Goal: Navigation & Orientation: Find specific page/section

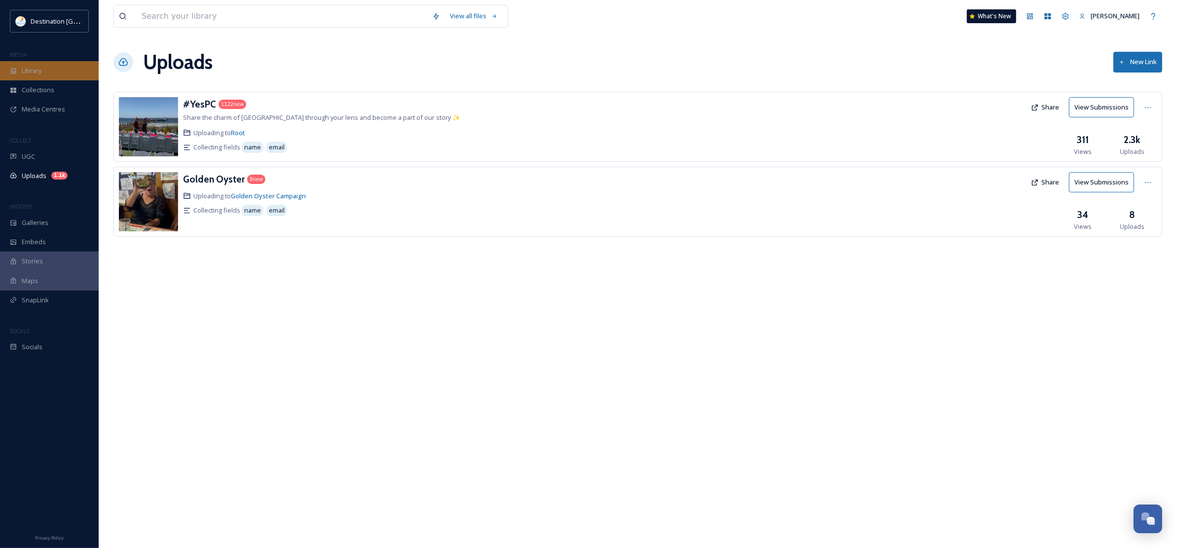
click at [17, 68] on div "Library" at bounding box center [49, 70] width 99 height 19
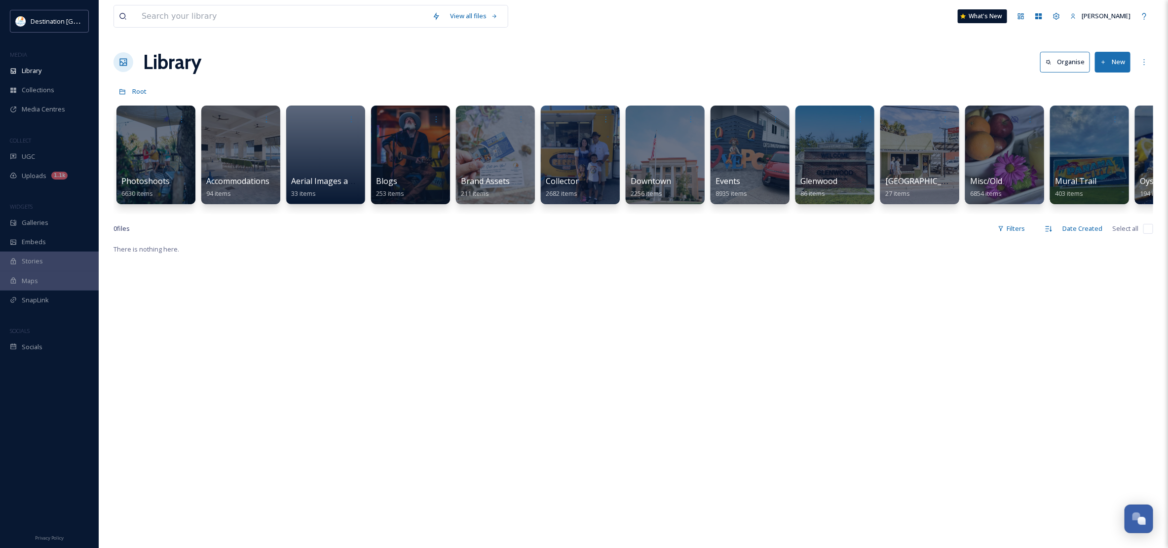
click at [457, 60] on div "Library Organise New" at bounding box center [633, 62] width 1040 height 30
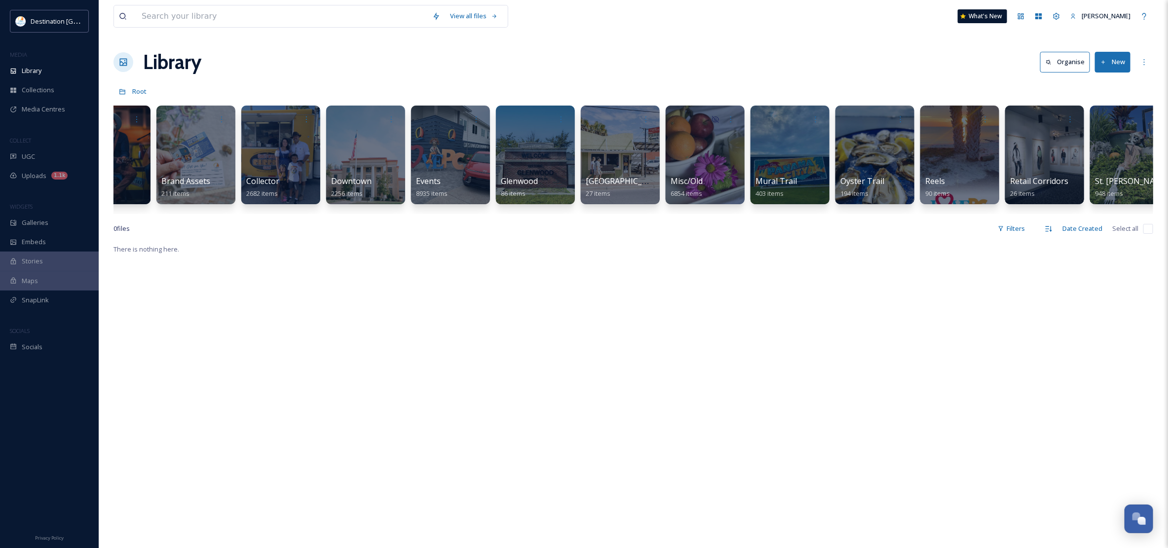
scroll to position [0, 276]
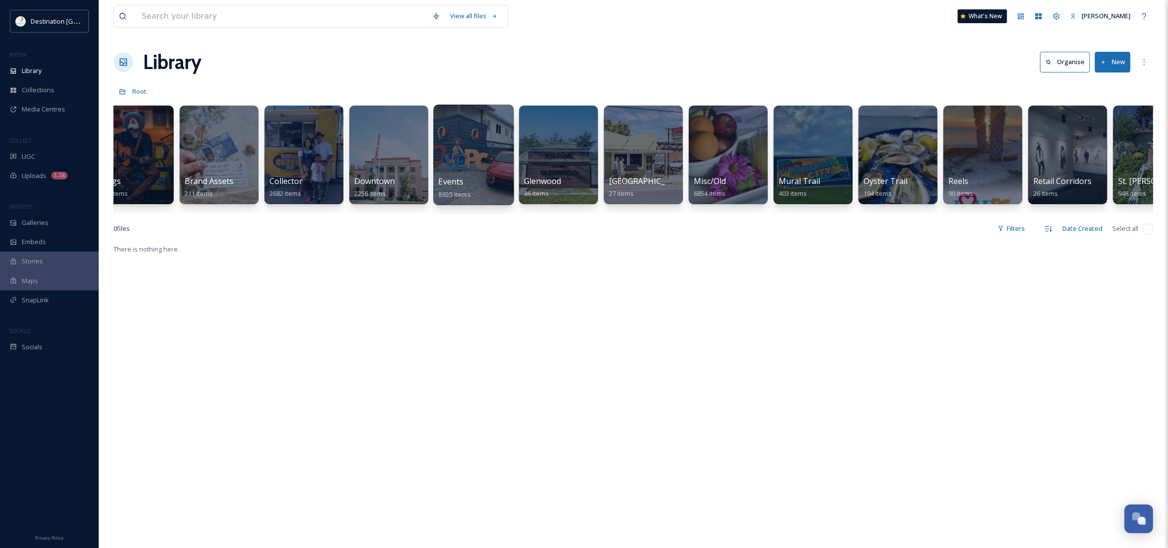
click at [479, 162] on div at bounding box center [473, 155] width 80 height 101
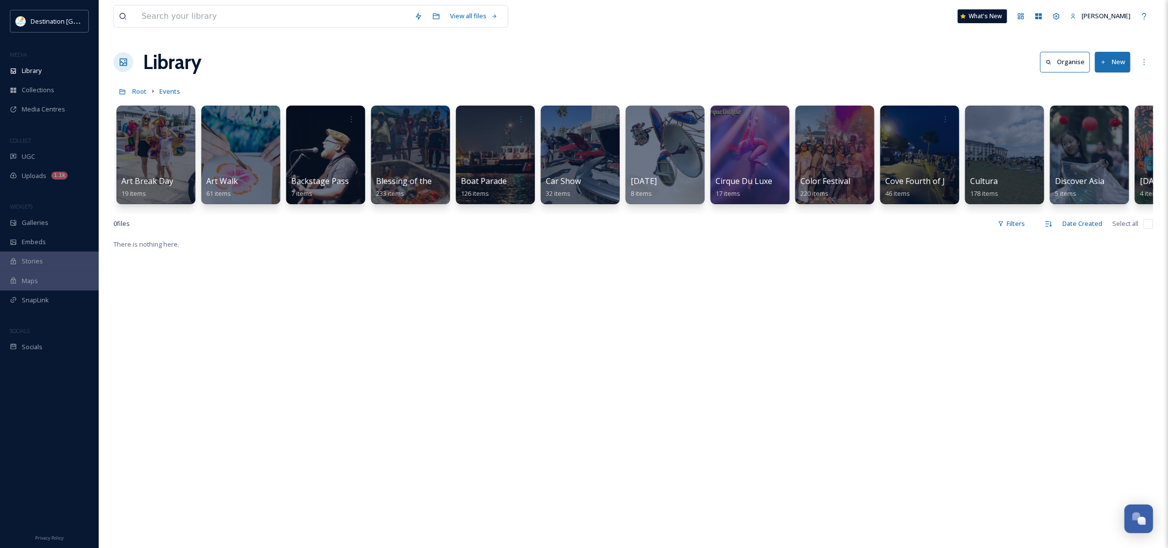
scroll to position [0, 119]
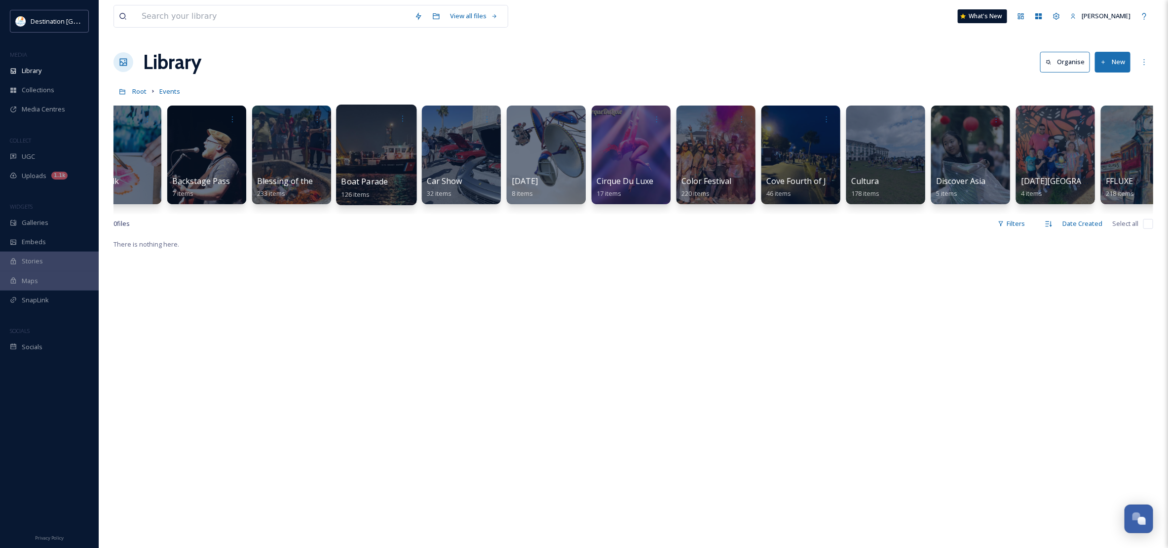
click at [385, 161] on div at bounding box center [376, 155] width 80 height 101
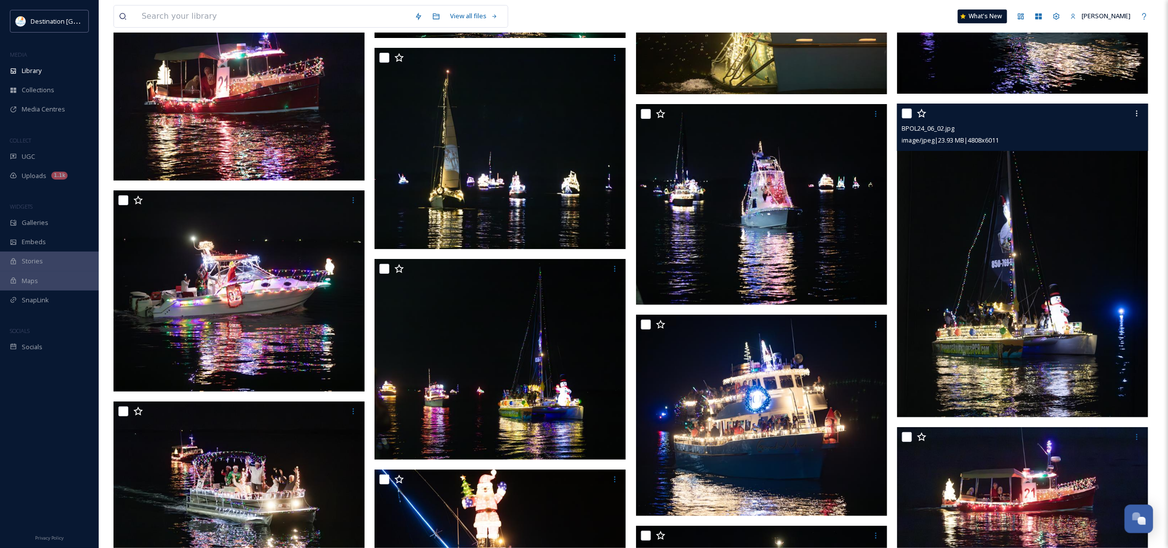
scroll to position [4256, 0]
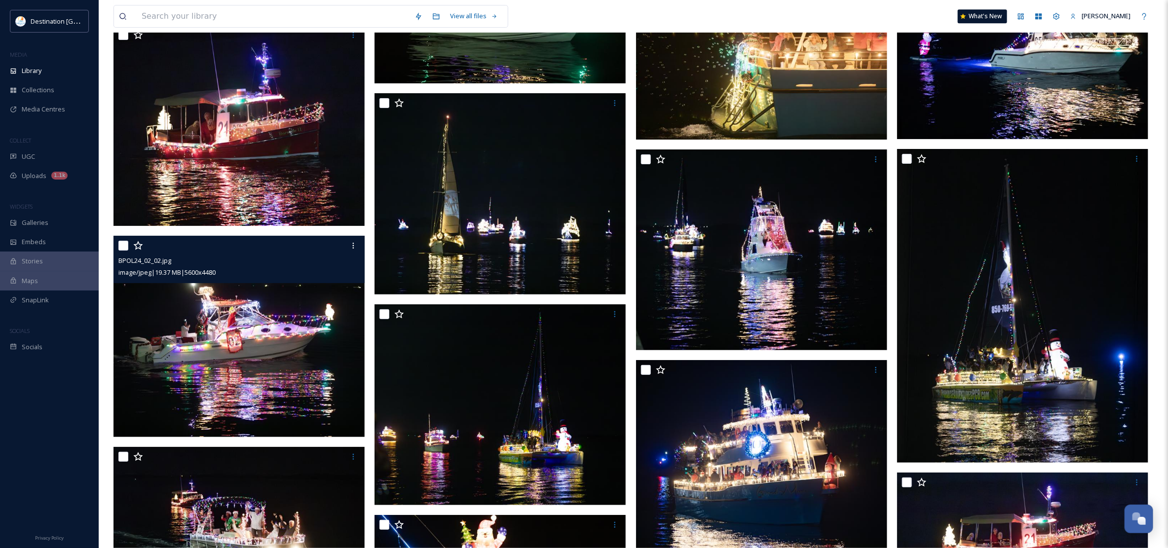
click at [306, 391] on img at bounding box center [238, 336] width 251 height 201
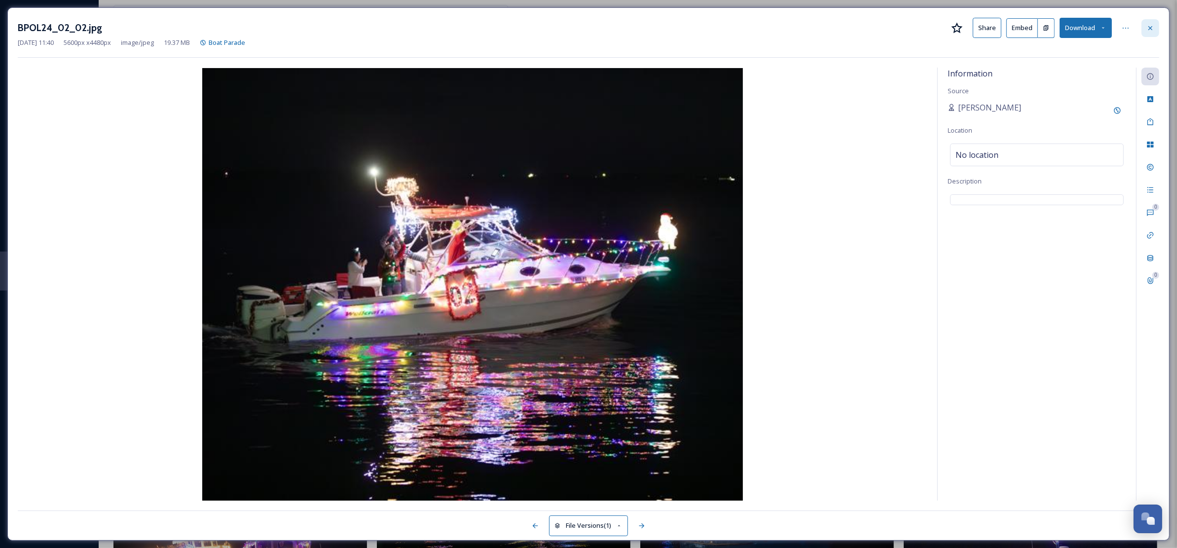
click at [1148, 29] on icon at bounding box center [1151, 28] width 8 height 8
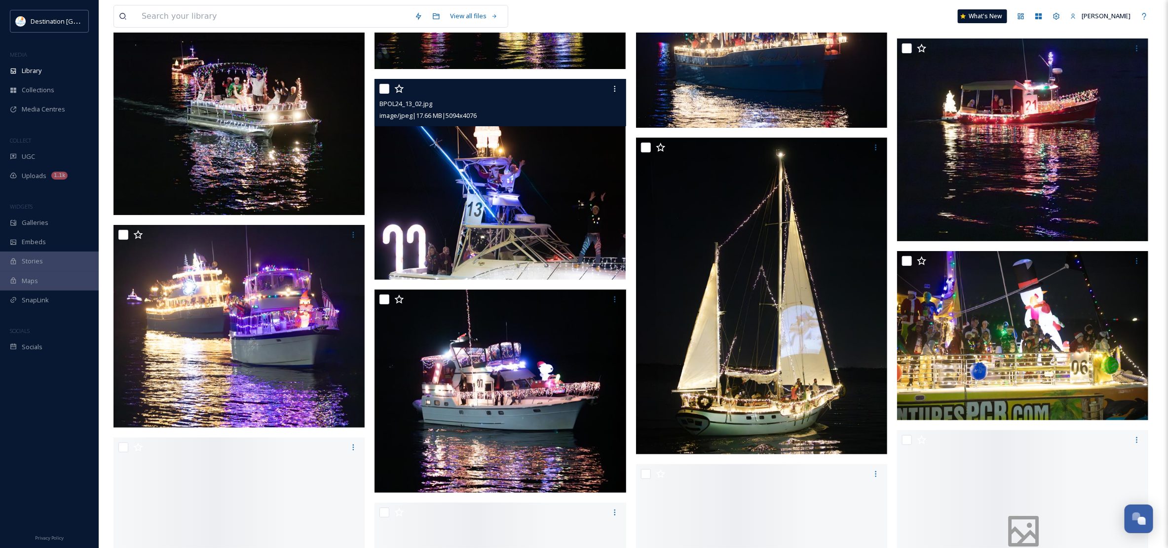
scroll to position [4811, 0]
